Goal: Transaction & Acquisition: Purchase product/service

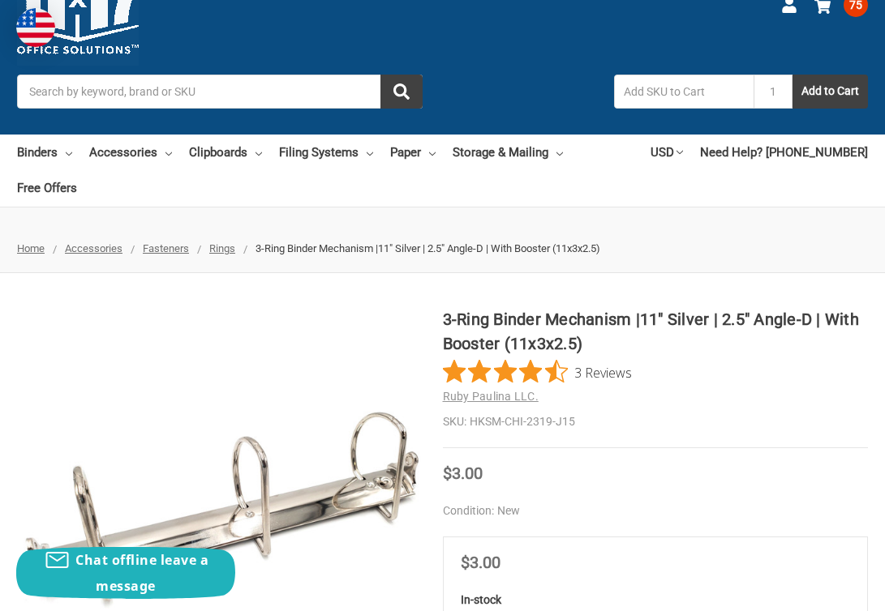
scroll to position [66, 0]
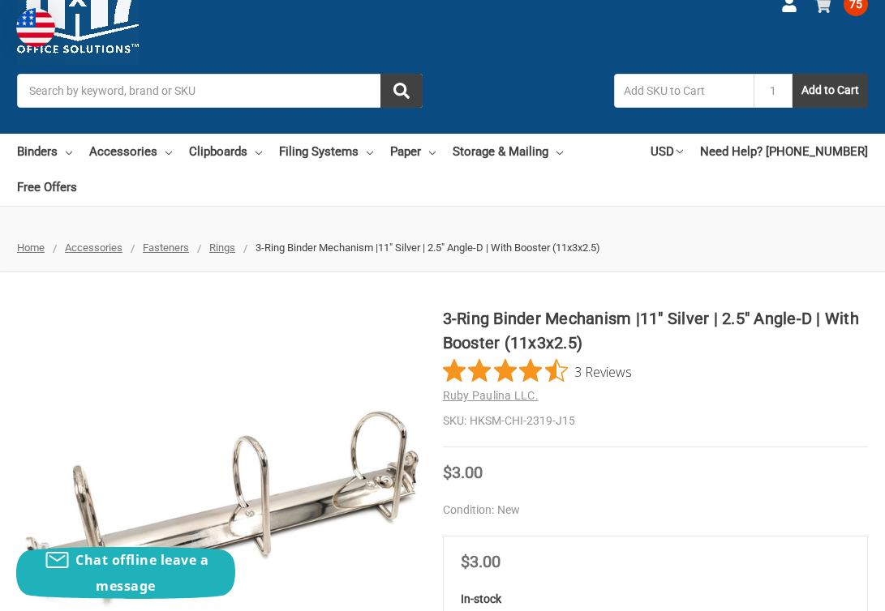
click at [854, 11] on span "75" at bounding box center [855, 4] width 24 height 24
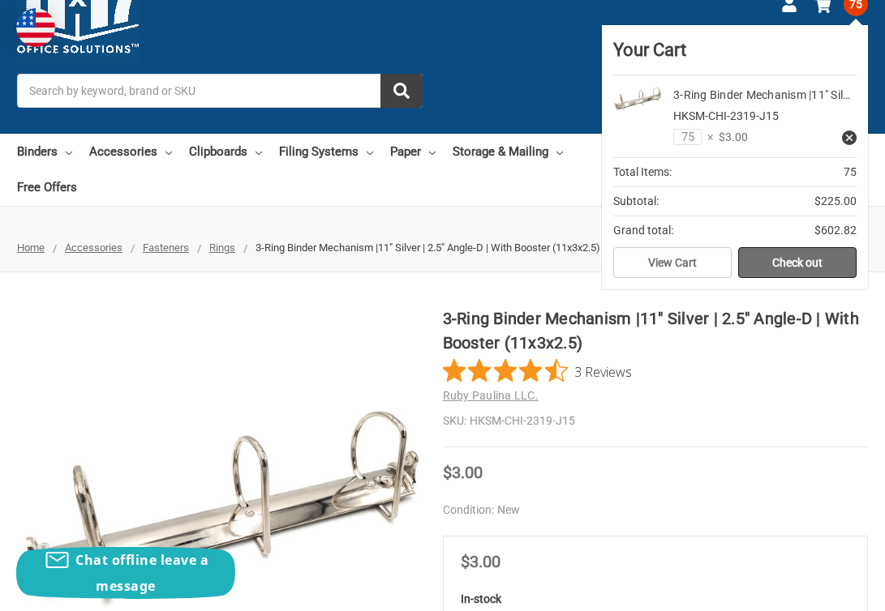
click at [768, 259] on link "Check out" at bounding box center [797, 262] width 118 height 31
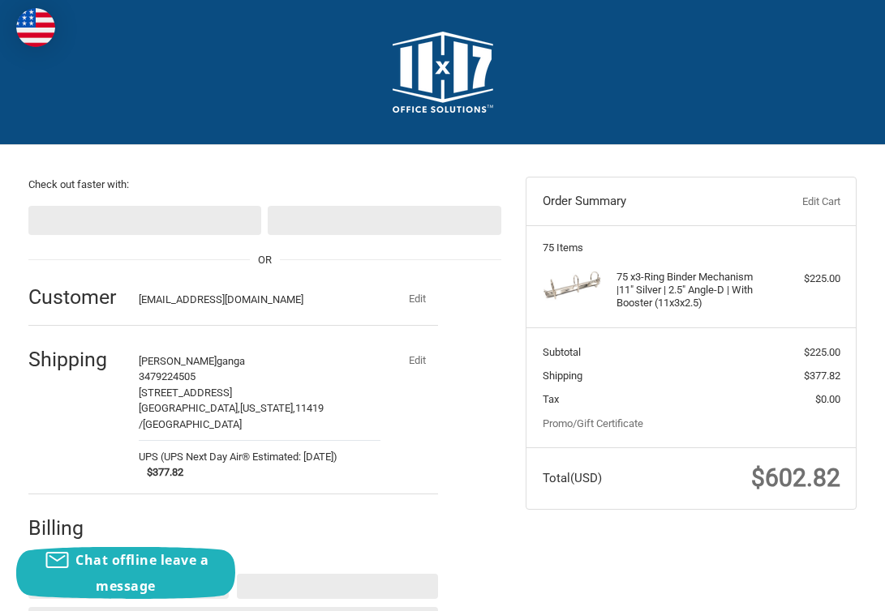
select select "US"
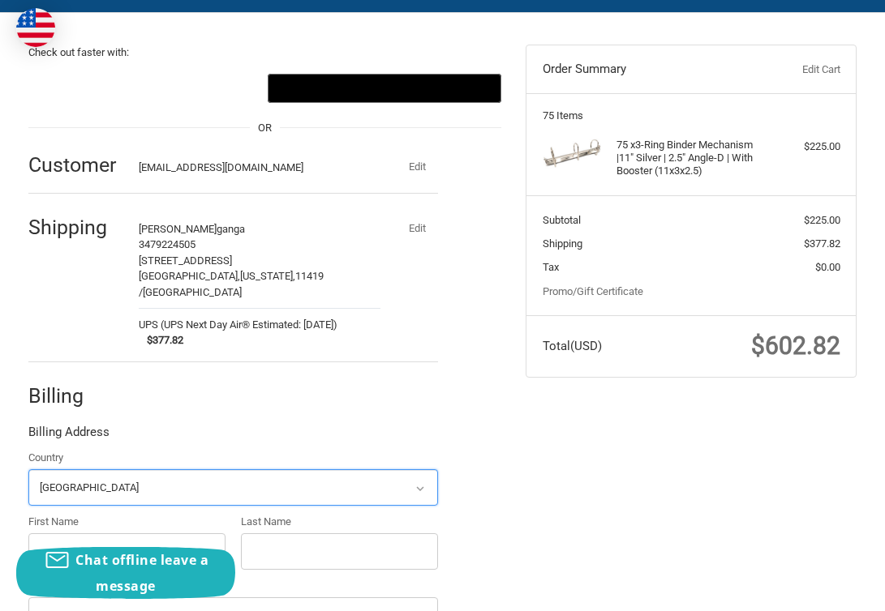
scroll to position [132, 0]
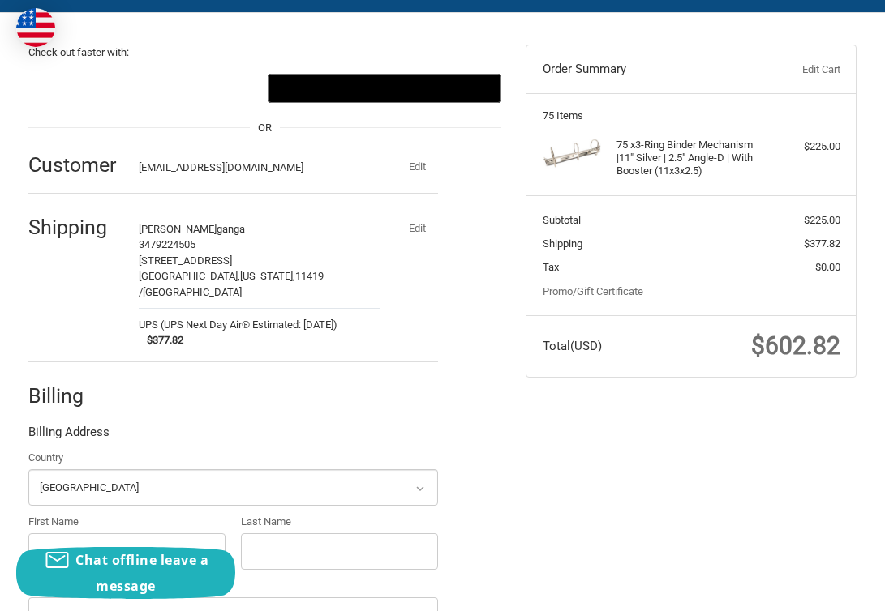
click at [409, 235] on button "Edit" at bounding box center [417, 228] width 42 height 23
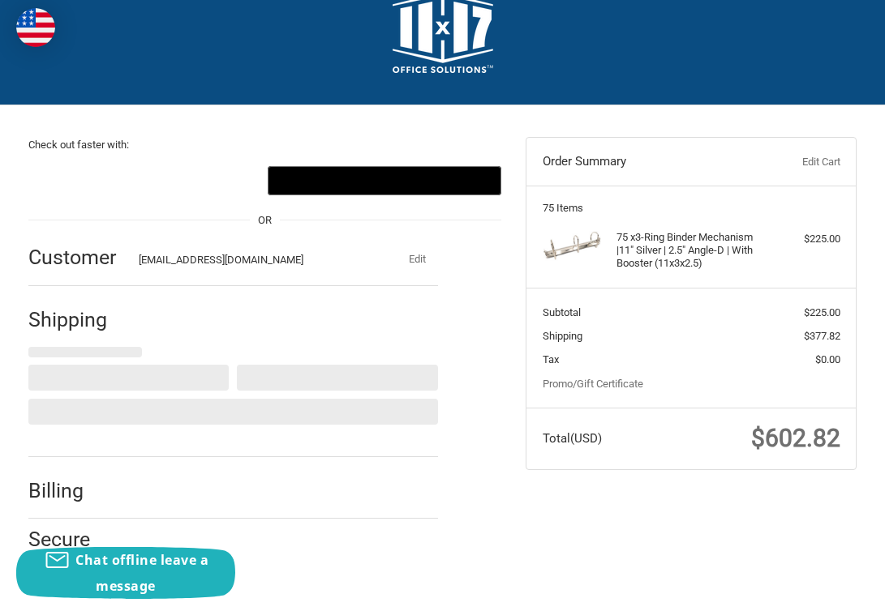
scroll to position [0, 0]
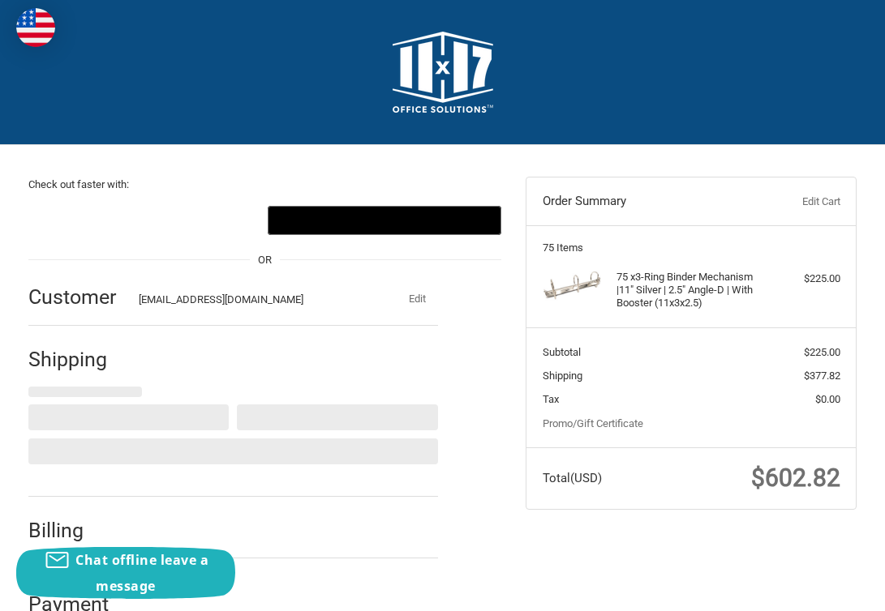
select select "US"
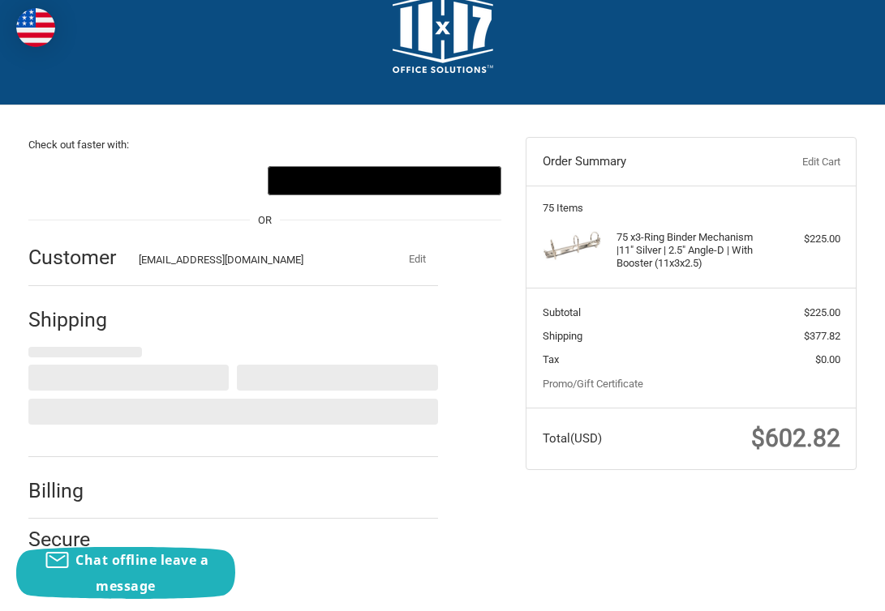
scroll to position [39, 0]
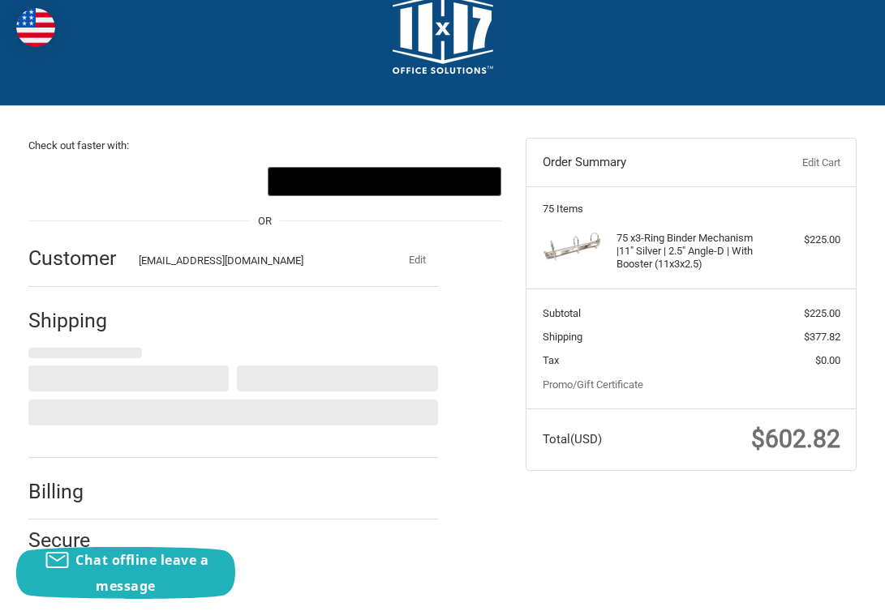
select select "NY"
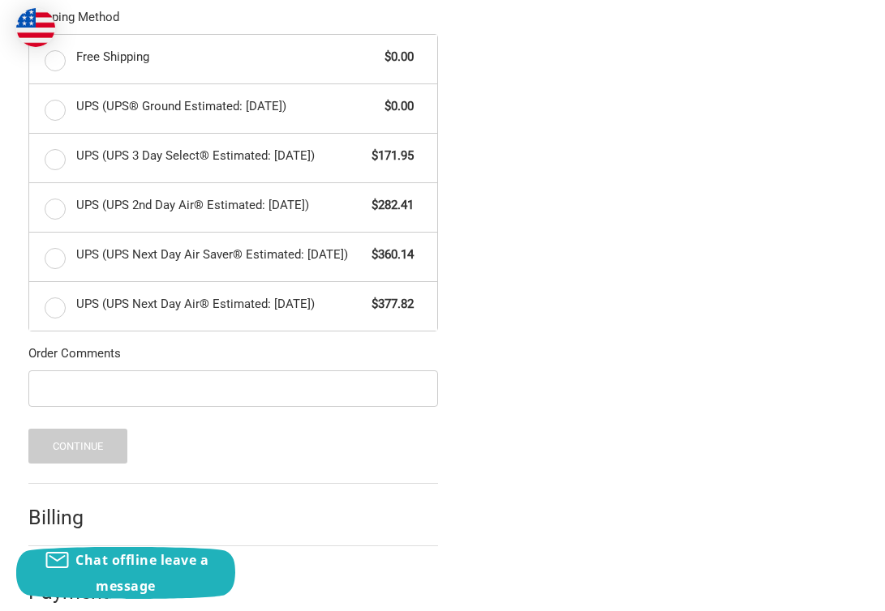
scroll to position [901, 0]
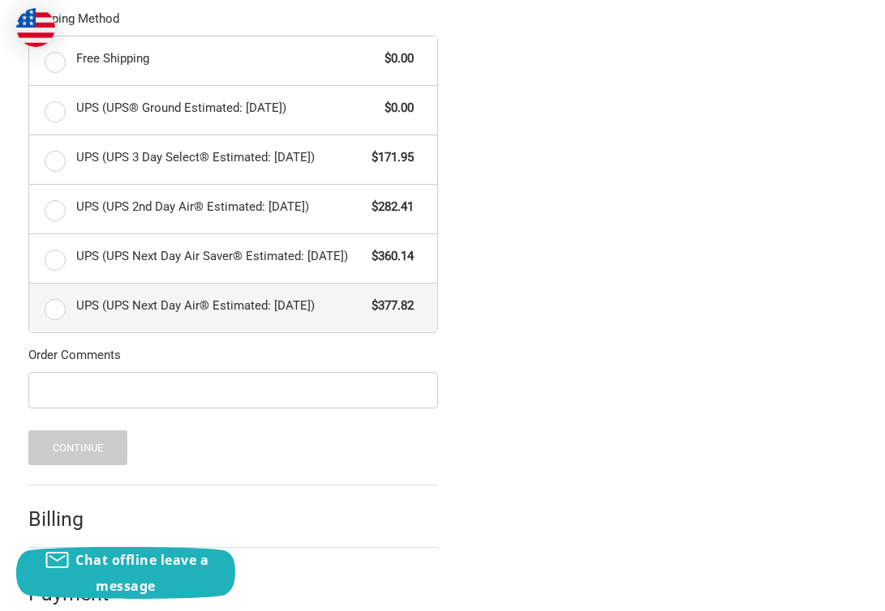
click at [276, 315] on span "UPS (UPS Next Day Air® Estimated: [DATE])" at bounding box center [219, 306] width 287 height 19
click at [30, 285] on input "UPS (UPS Next Day Air® Estimated: [DATE]) $377.82" at bounding box center [29, 284] width 1 height 1
radio input "true"
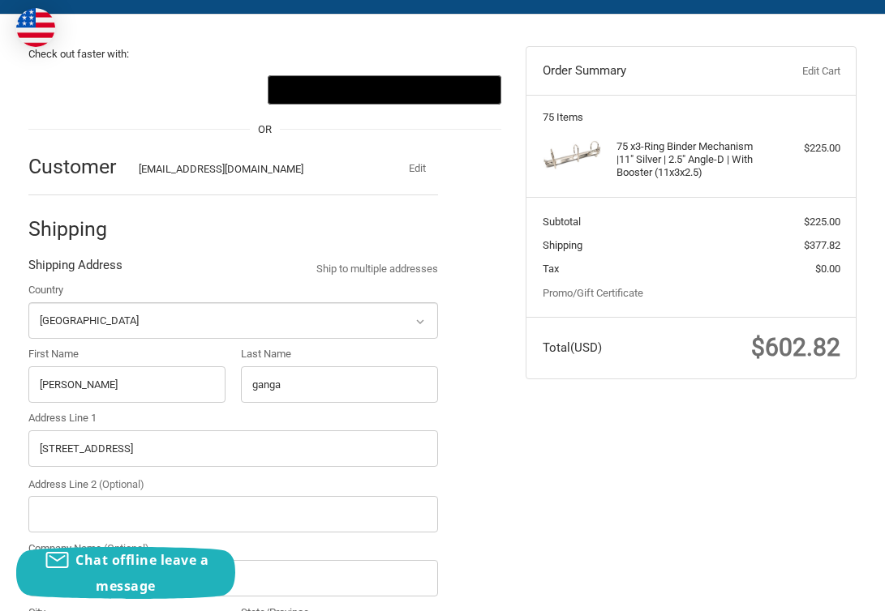
scroll to position [133, 0]
